Goal: Transaction & Acquisition: Purchase product/service

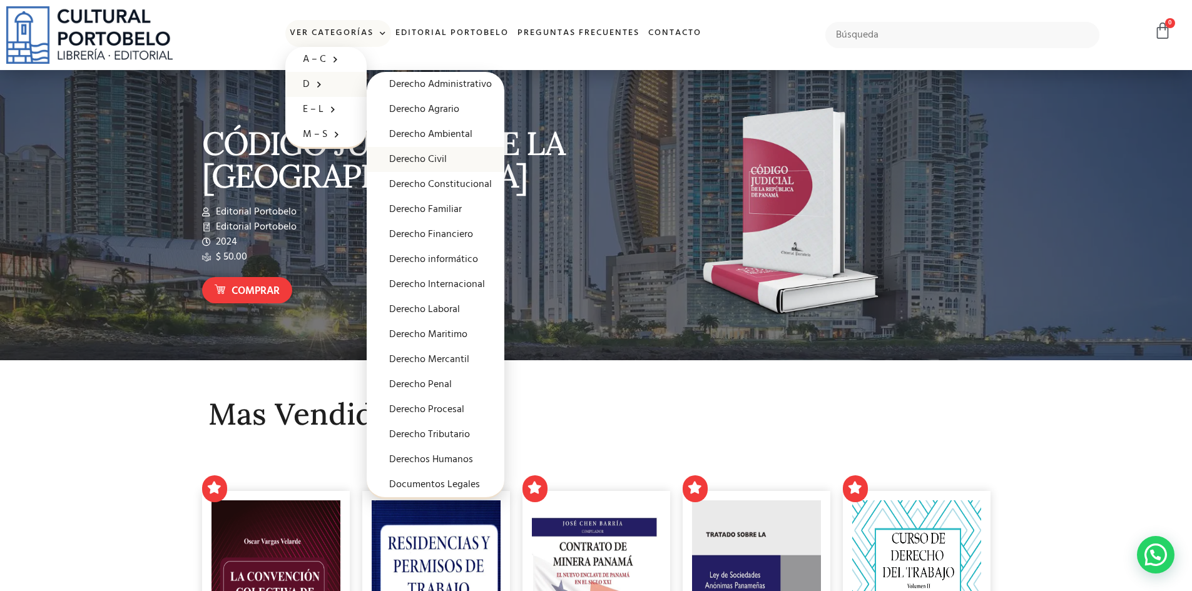
click at [452, 155] on link "Derecho Civil" at bounding box center [436, 159] width 138 height 25
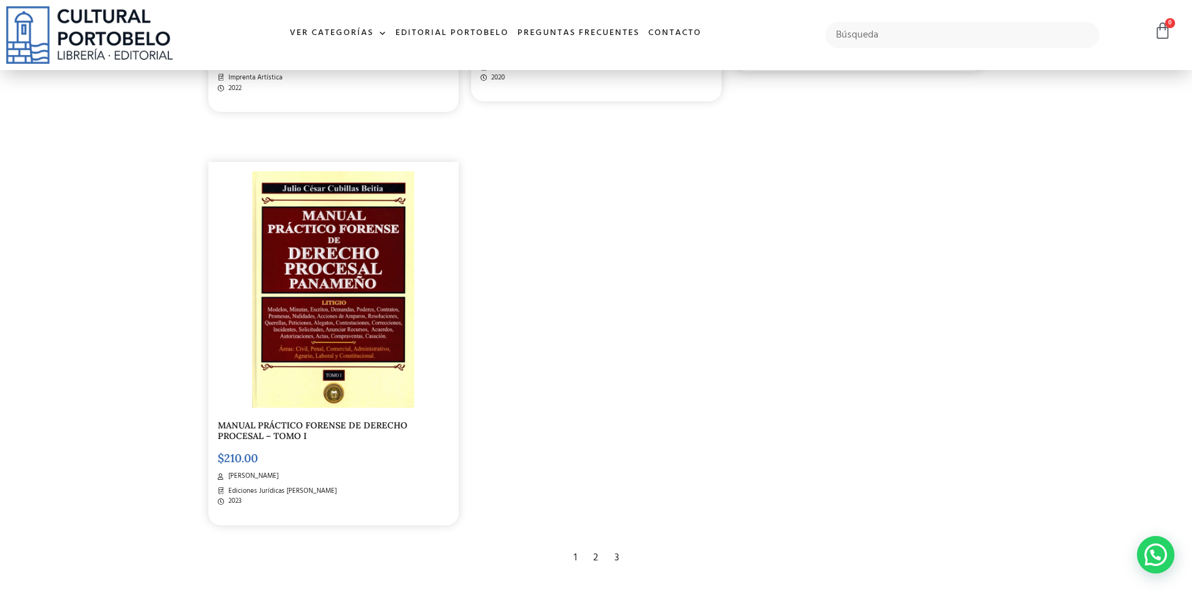
scroll to position [2315, 0]
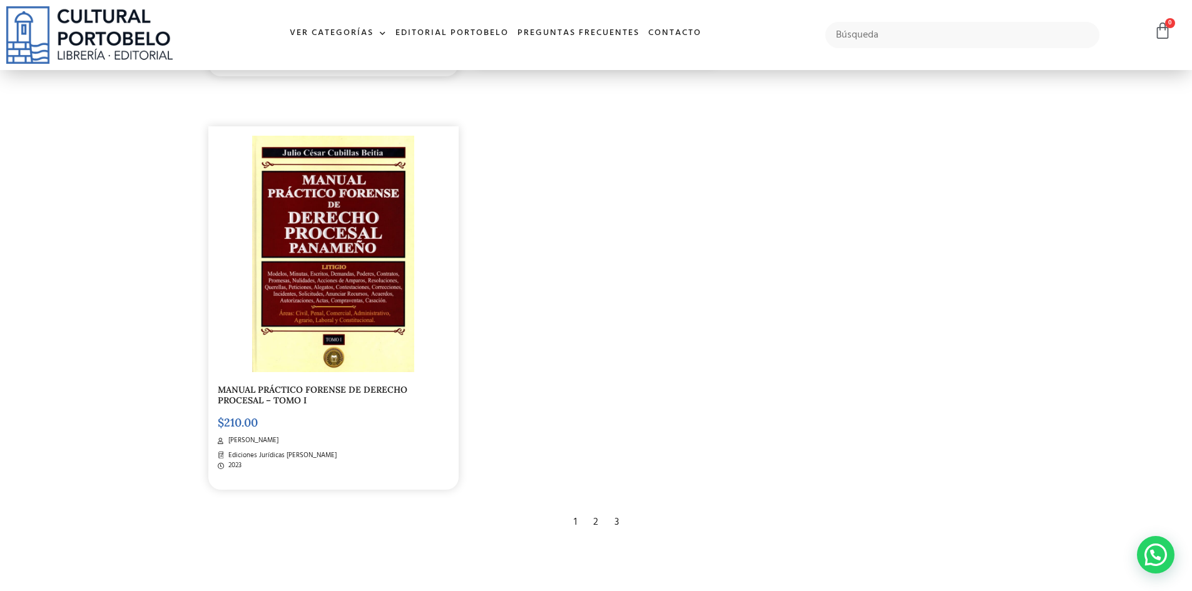
click at [597, 522] on div "2" at bounding box center [596, 523] width 18 height 28
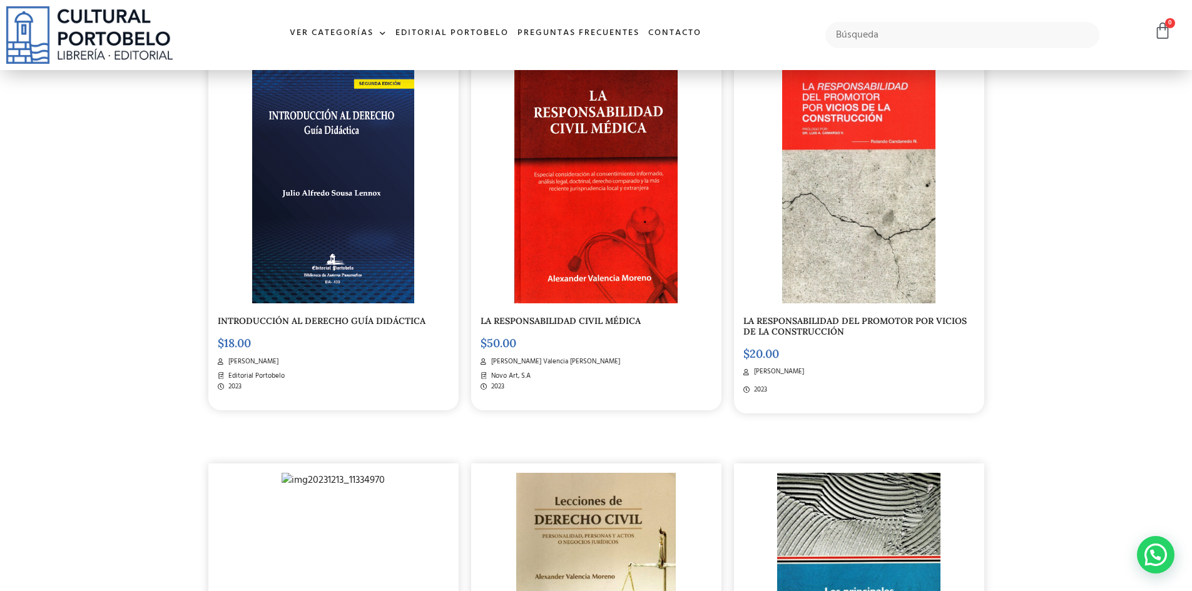
scroll to position [1890, 0]
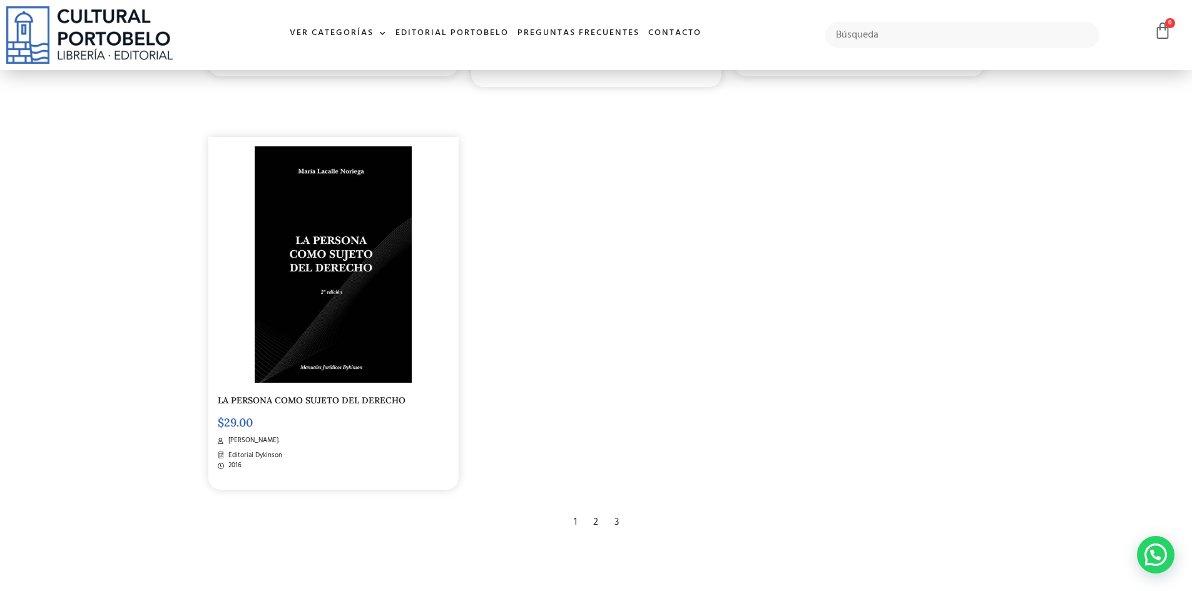
scroll to position [1752, 0]
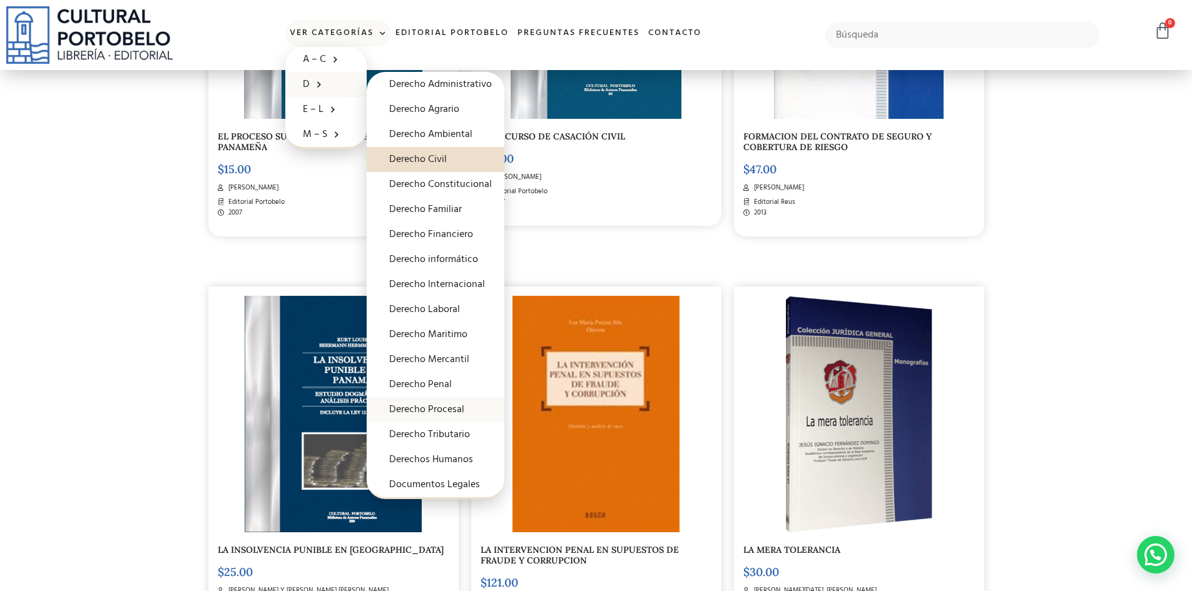
click at [471, 416] on link "Derecho Procesal" at bounding box center [436, 409] width 138 height 25
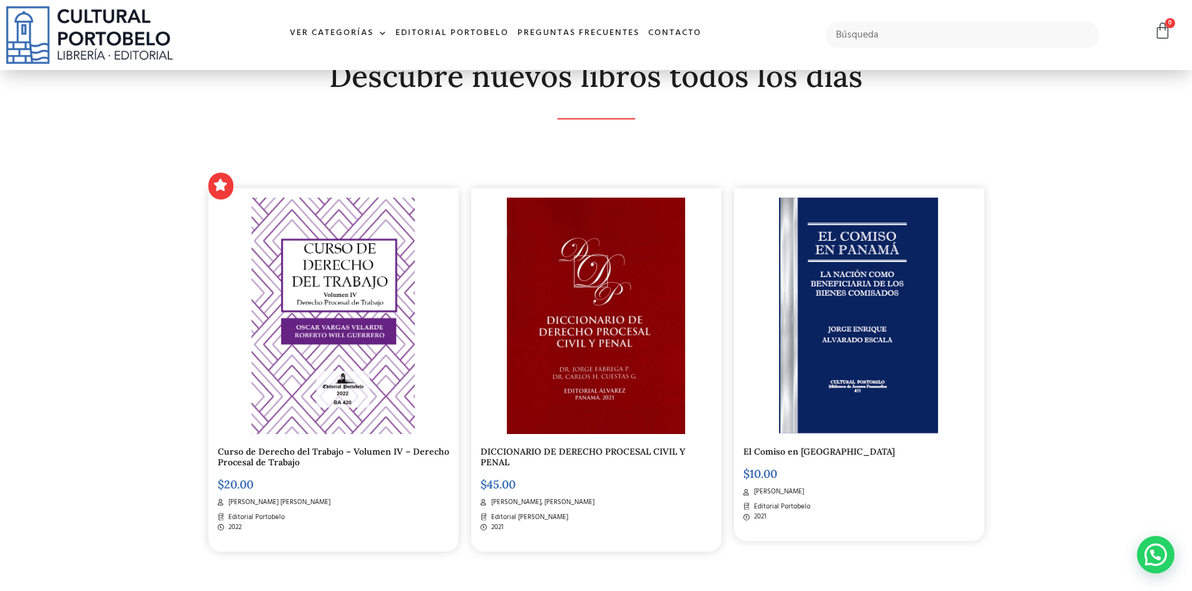
scroll to position [250, 0]
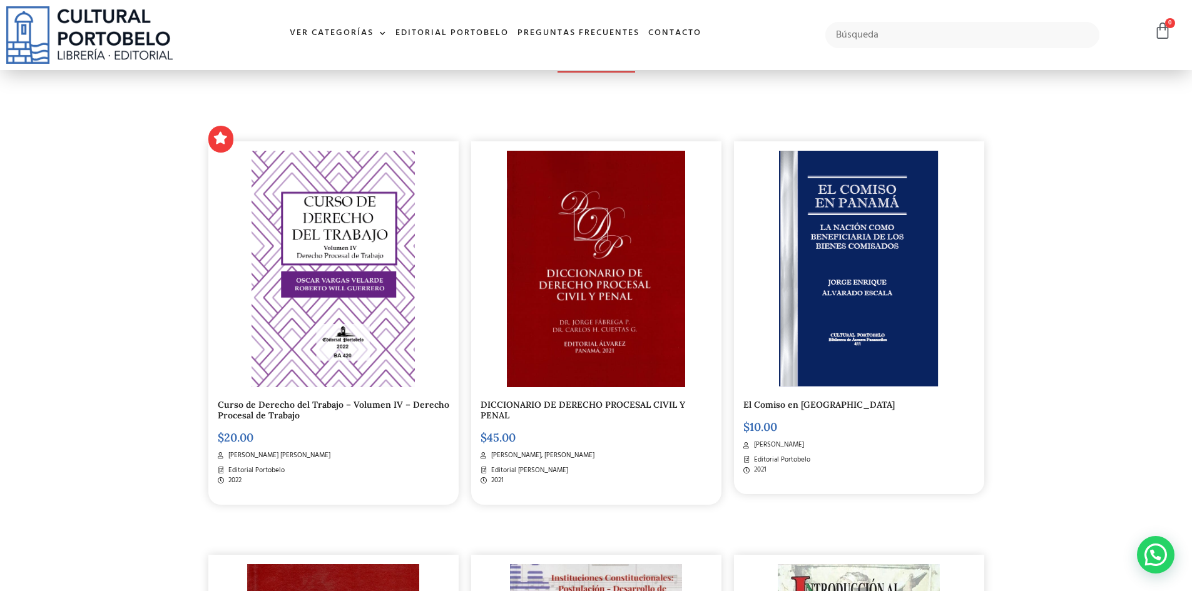
click at [637, 411] on h5 "DICCIONARIO DE DERECHO PROCESAL CIVIL Y PENAL" at bounding box center [597, 410] width 232 height 21
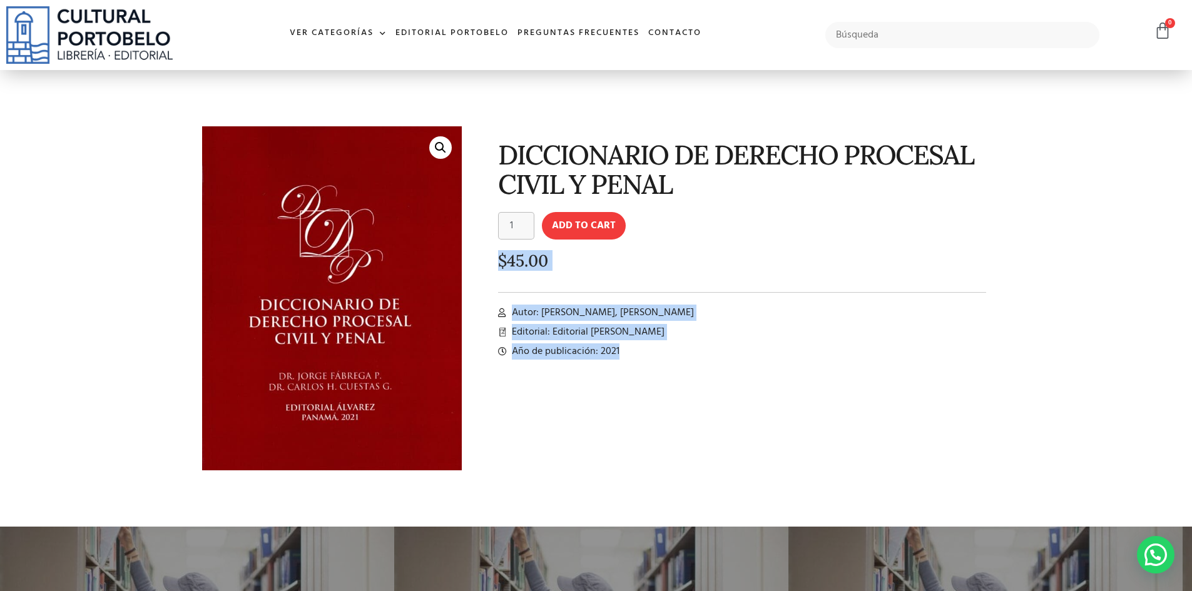
drag, startPoint x: 636, startPoint y: 364, endPoint x: 362, endPoint y: 99, distance: 381.0
click at [303, 155] on div "🔍 DICCIONARIO DE DERECHO PROCESAL CIVIL Y PENAL DICCIONARIO DE DERECHO PROCESAL…" at bounding box center [596, 308] width 801 height 376
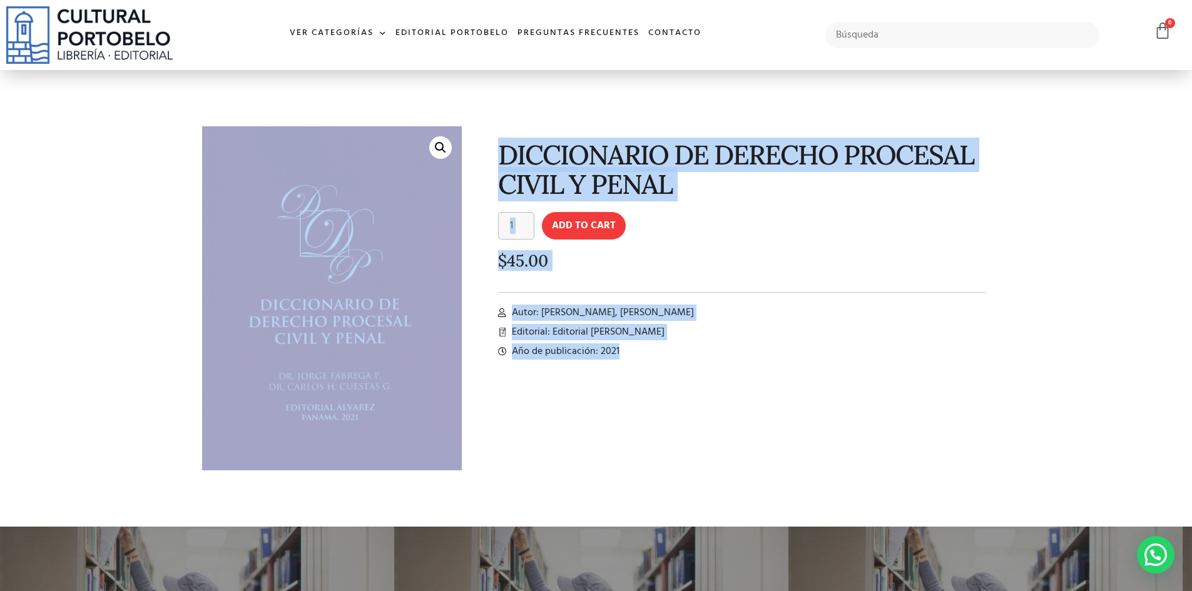
click at [819, 433] on div "DICCIONARIO DE DERECHO PROCESAL CIVIL Y PENAL DICCIONARIO DE DERECHO PROCESAL C…" at bounding box center [732, 308] width 529 height 376
click at [971, 237] on form "DICCIONARIO DE DERECHO PROCESAL CIVIL Y PENAL quantity 1 Add to cart" at bounding box center [742, 226] width 489 height 28
click at [915, 235] on form "DICCIONARIO DE DERECHO PROCESAL CIVIL Y PENAL quantity 1 Add to cart" at bounding box center [742, 226] width 489 height 28
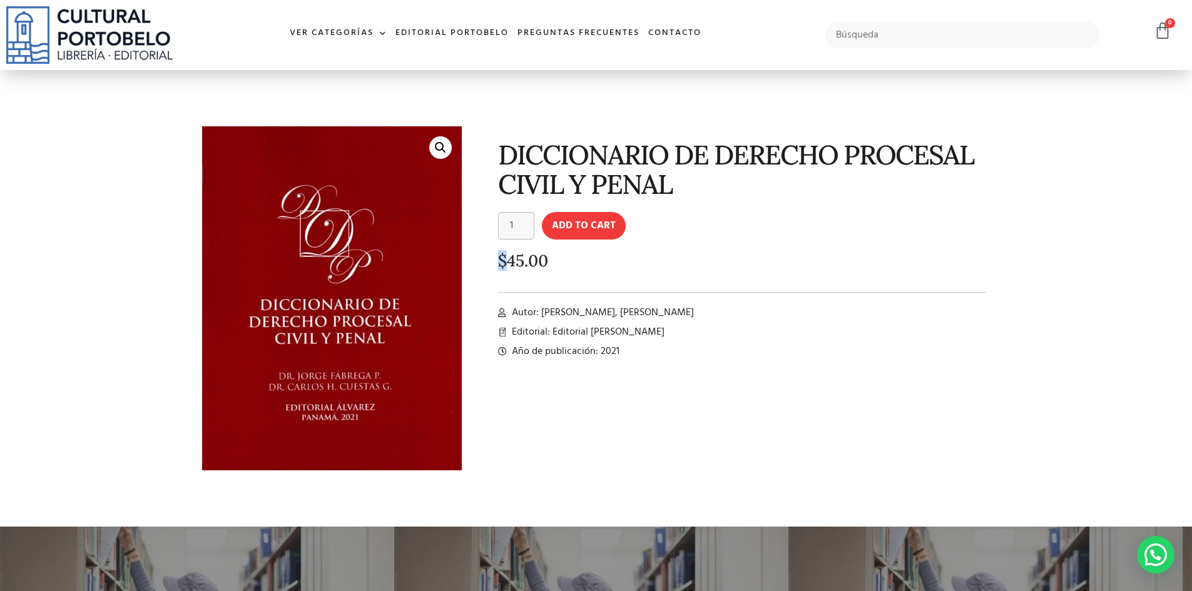
click at [915, 235] on form "DICCIONARIO DE DERECHO PROCESAL CIVIL Y PENAL quantity 1 Add to cart" at bounding box center [742, 226] width 489 height 28
